Goal: Transaction & Acquisition: Book appointment/travel/reservation

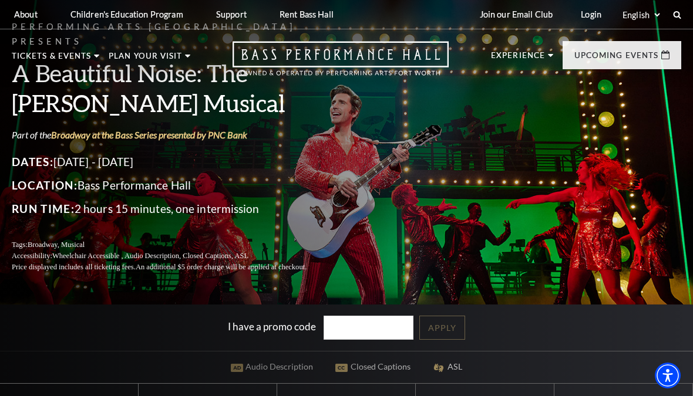
click at [28, 285] on div "Performing Arts Fort Worth Presents A Beautiful Noise: The Neil Diamond Musical…" at bounding box center [346, 311] width 693 height 646
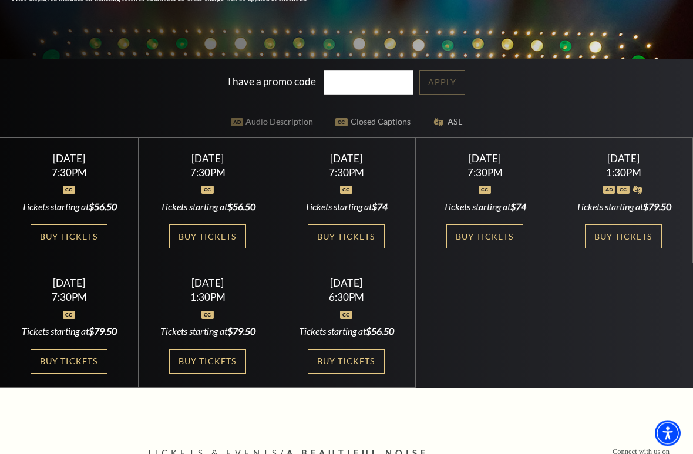
scroll to position [292, 0]
click at [349, 363] on link "Buy Tickets" at bounding box center [346, 361] width 76 height 24
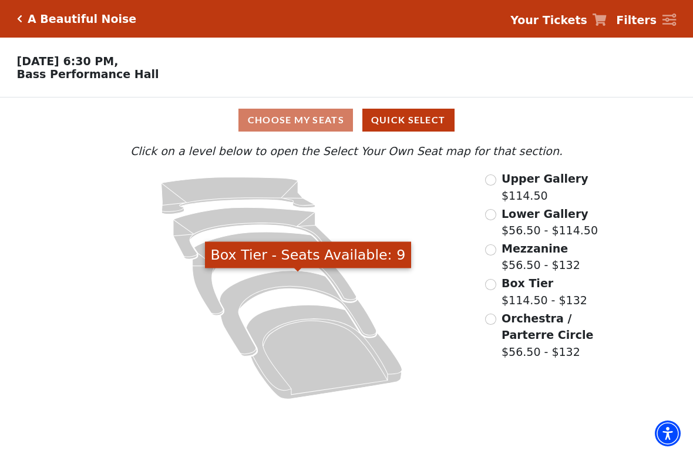
click at [310, 290] on icon "Box Tier - Seats Available: 9" at bounding box center [298, 313] width 157 height 85
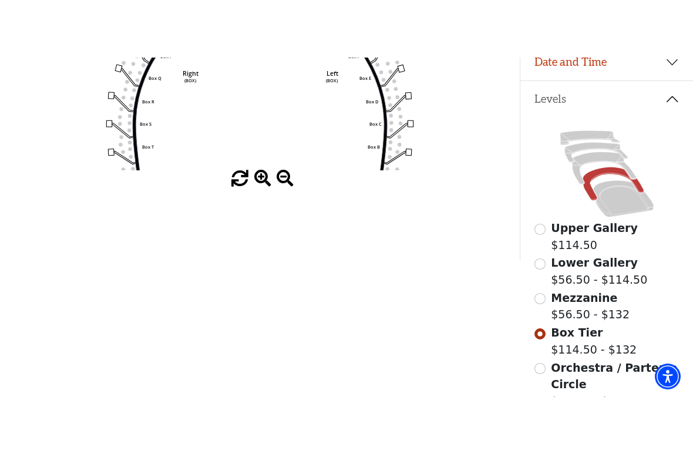
scroll to position [236, 0]
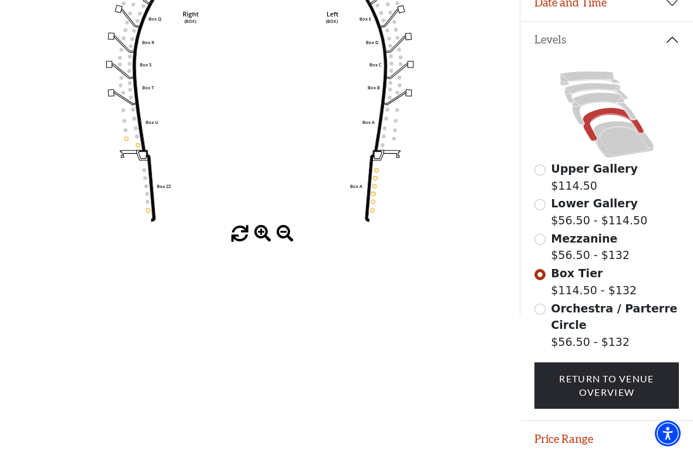
click at [623, 157] on icon at bounding box center [623, 139] width 60 height 36
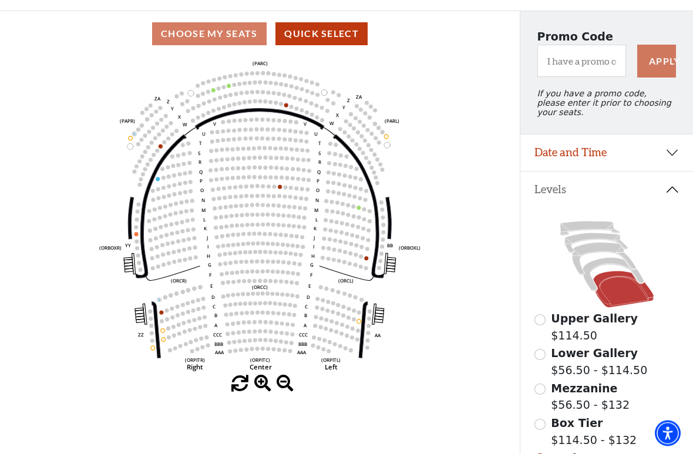
scroll to position [86, 0]
click at [600, 270] on icon at bounding box center [613, 274] width 61 height 33
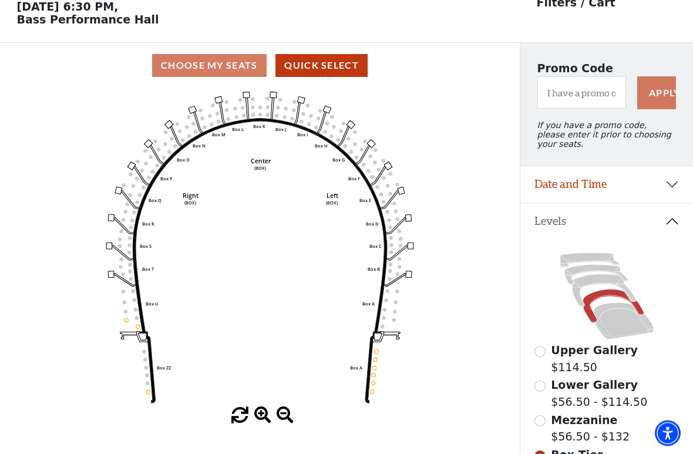
scroll to position [55, 0]
click at [600, 285] on icon at bounding box center [603, 290] width 63 height 32
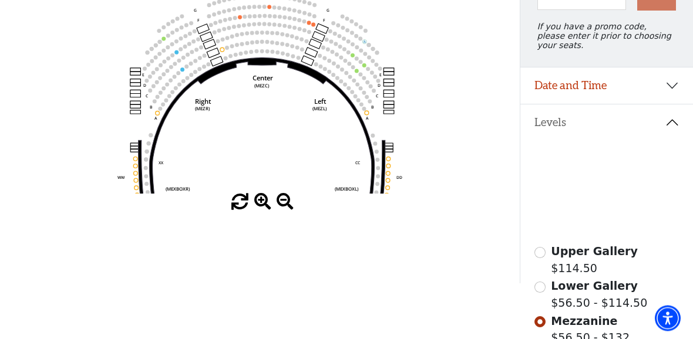
scroll to position [149, 0]
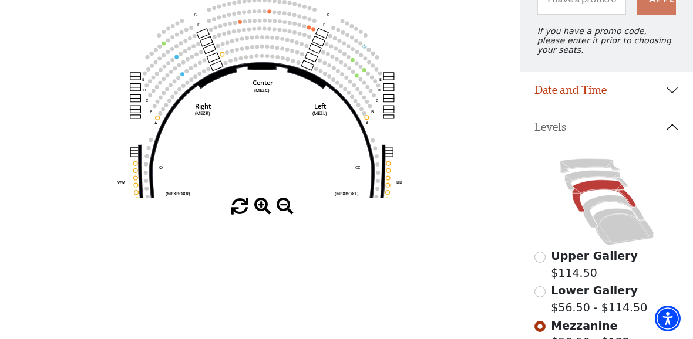
click at [304, 28] on circle at bounding box center [304, 26] width 4 height 4
click at [314, 23] on circle at bounding box center [314, 21] width 4 height 4
click at [312, 31] on circle at bounding box center [313, 29] width 4 height 4
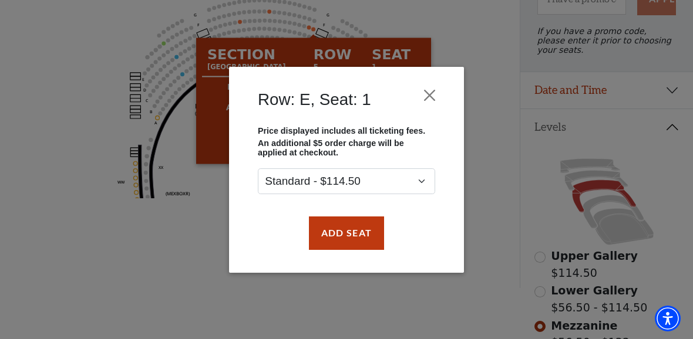
click at [497, 226] on div "Row: E, Seat: 1 Price displayed includes all ticketing fees. An additional $5 o…" at bounding box center [346, 169] width 693 height 339
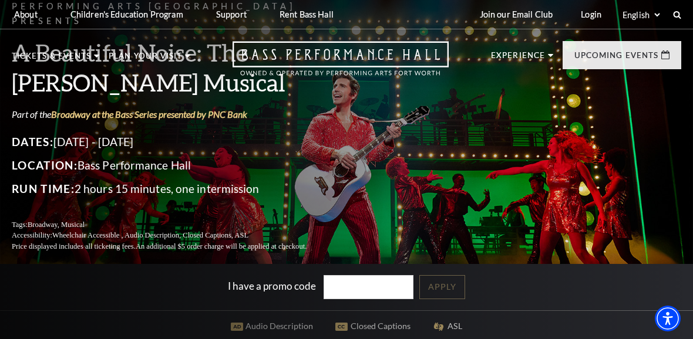
click at [502, 152] on div "Performing Arts Fort Worth Presents A Beautiful Noise: The [PERSON_NAME] Musica…" at bounding box center [346, 126] width 693 height 277
